Goal: Task Accomplishment & Management: Manage account settings

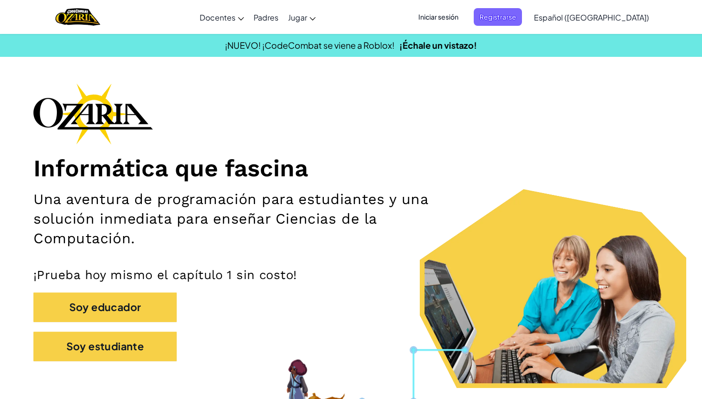
click at [464, 17] on span "Iniciar sesión" at bounding box center [439, 17] width 52 height 18
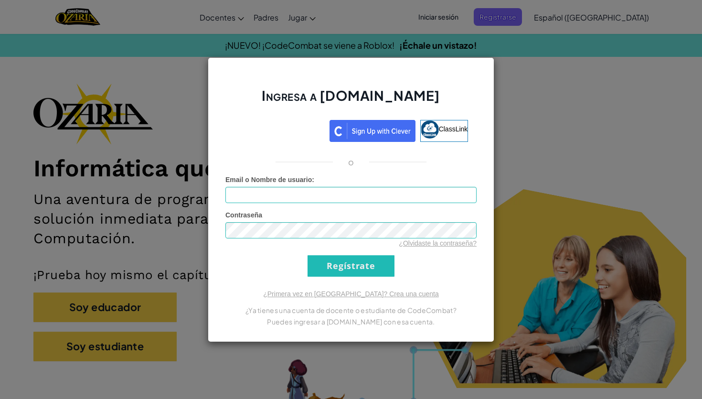
click at [400, 209] on form "Email o Nombre de usuario : Contraseña ¿Olvidaste la contraseña? Regístrate" at bounding box center [351, 226] width 251 height 102
click at [381, 195] on input "Email o Nombre de usuario :" at bounding box center [351, 195] width 251 height 16
type input "JohanfrN"
click at [345, 259] on input "Regístrate" at bounding box center [351, 266] width 87 height 22
